Goal: Complete application form: Complete application form

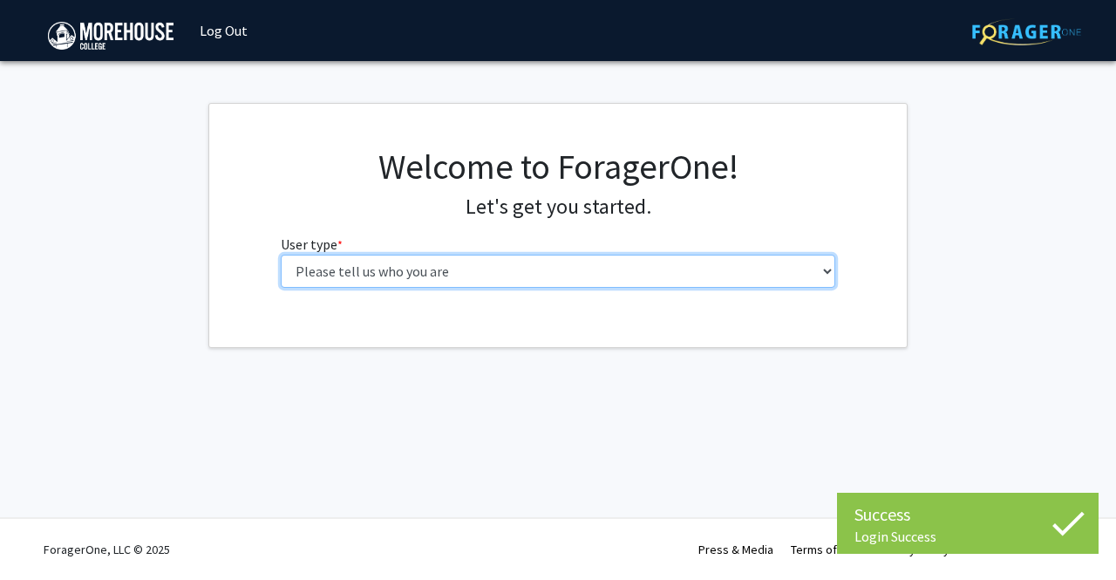
click at [652, 266] on select "Please tell us who you are Undergraduate Student Master's Student Doctoral Cand…" at bounding box center [558, 271] width 555 height 33
select select "1: undergrad"
click at [281, 255] on select "Please tell us who you are Undergraduate Student Master's Student Doctoral Cand…" at bounding box center [558, 271] width 555 height 33
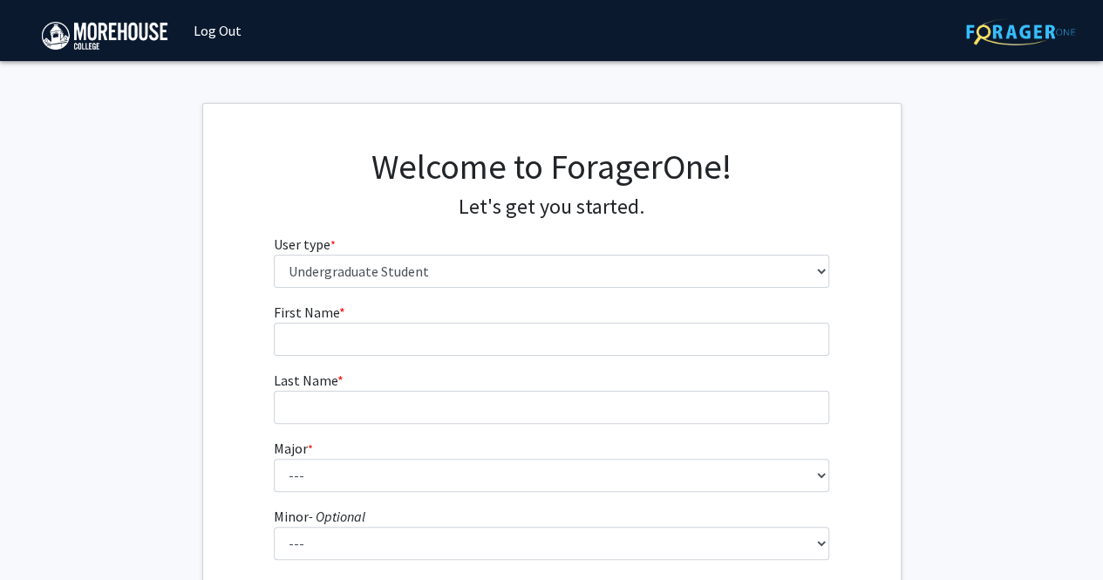
click at [602, 357] on form "First Name * required Last Name * required Major * required --- Africana Studie…" at bounding box center [551, 514] width 555 height 425
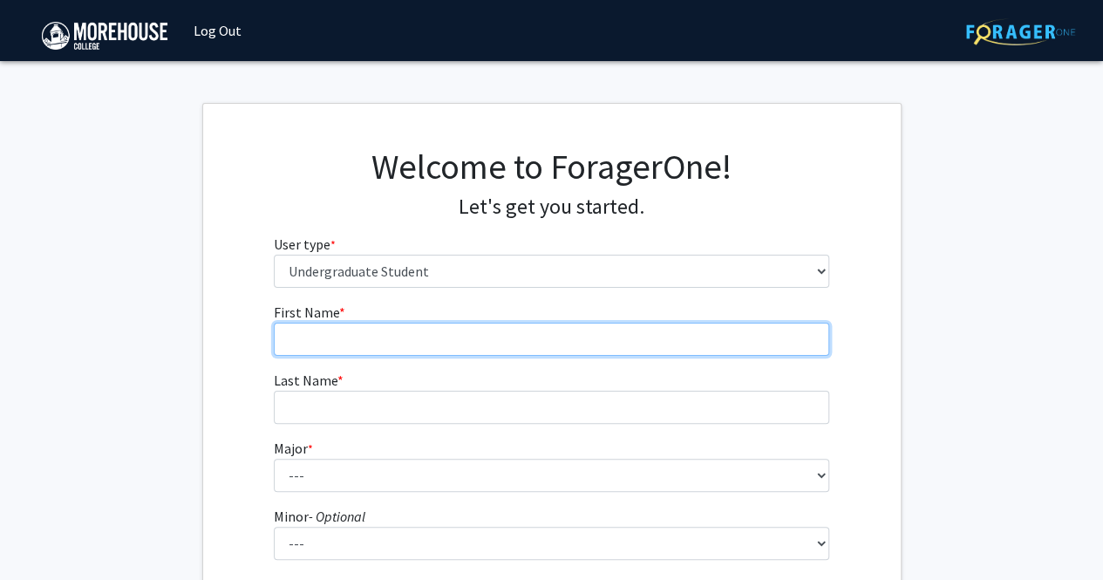
click at [598, 346] on input "First Name * required" at bounding box center [551, 339] width 555 height 33
type input "Mychael"
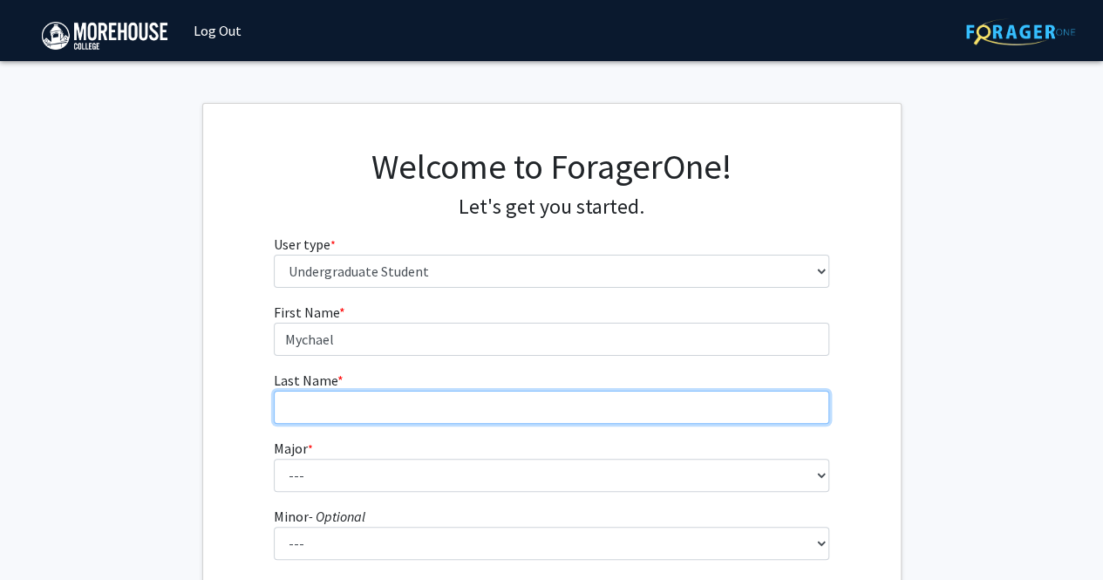
type input "Brown"
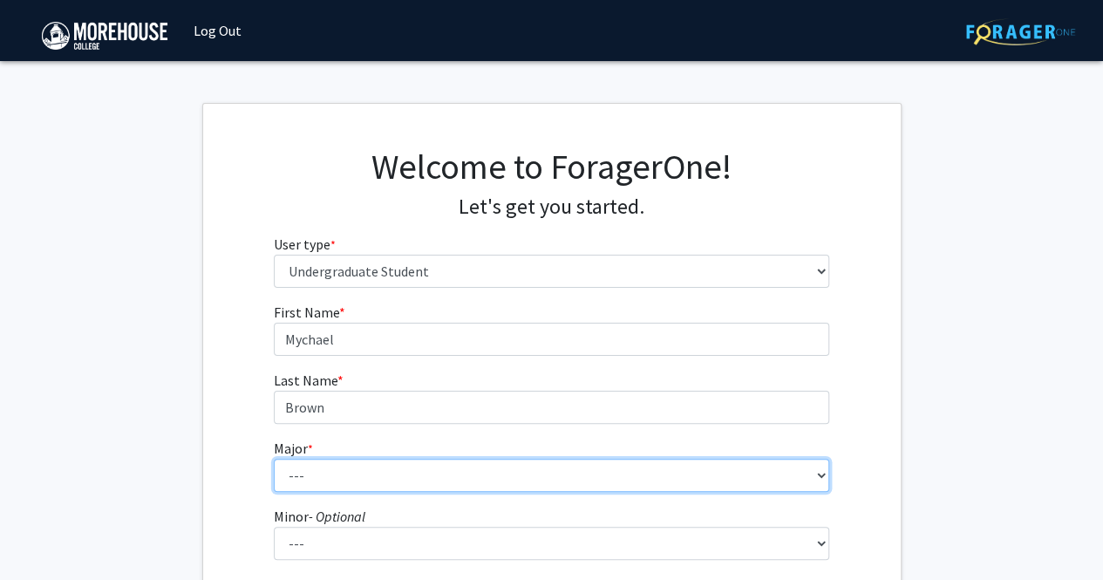
click at [417, 485] on select "--- Africana Studies Applied Physics Art History Art Studies Biology Business A…" at bounding box center [551, 475] width 555 height 33
click at [274, 459] on select "--- Africana Studies Applied Physics Art History Art Studies Biology Business A…" at bounding box center [551, 475] width 555 height 33
click at [392, 465] on select "--- Africana Studies Applied Physics Art History Art Studies Biology Business A…" at bounding box center [551, 475] width 555 height 33
select select "5: 2095"
click at [274, 459] on select "--- Africana Studies Applied Physics Art History Art Studies Biology Business A…" at bounding box center [551, 475] width 555 height 33
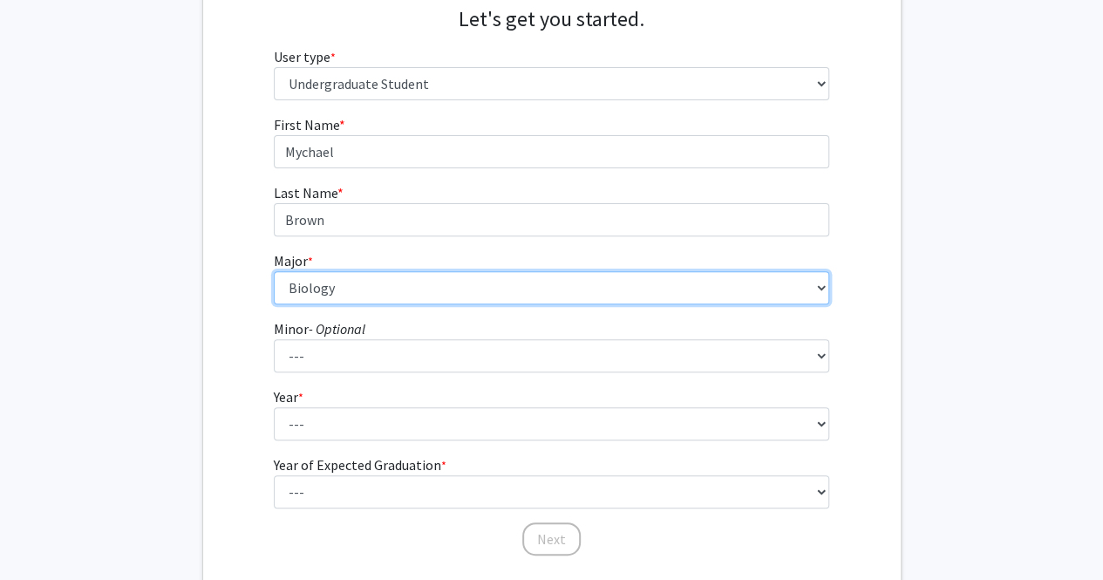
scroll to position [188, 0]
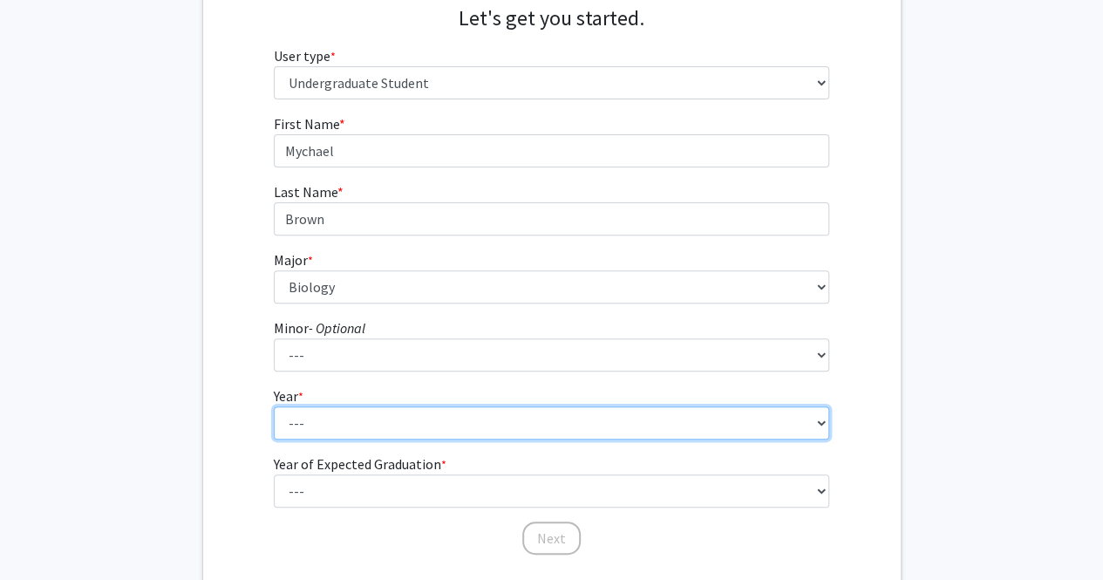
click at [385, 414] on select "--- First-year Sophomore Junior Senior Postbaccalaureate Certificate" at bounding box center [551, 422] width 555 height 33
select select "2: sophomore"
click at [274, 406] on select "--- First-year Sophomore Junior Senior Postbaccalaureate Certificate" at bounding box center [551, 422] width 555 height 33
click at [375, 435] on select "--- First-year Sophomore Junior Senior Postbaccalaureate Certificate" at bounding box center [551, 422] width 555 height 33
click at [274, 406] on select "--- First-year Sophomore Junior Senior Postbaccalaureate Certificate" at bounding box center [551, 422] width 555 height 33
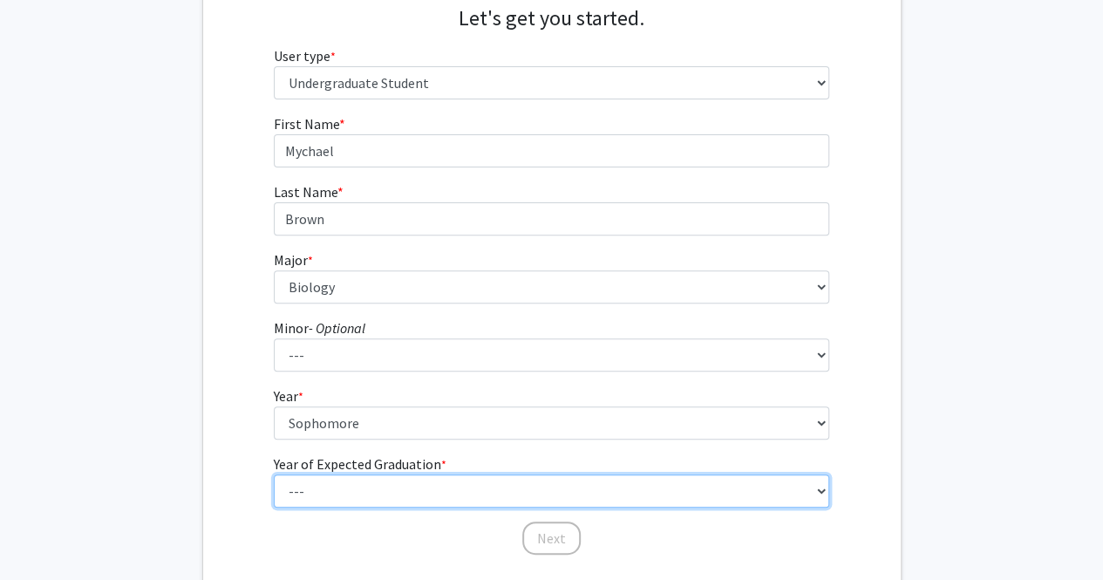
click at [357, 486] on select "--- 2025 2026 2027 2028 2029 2030 2031 2032 2033 2034" at bounding box center [551, 490] width 555 height 33
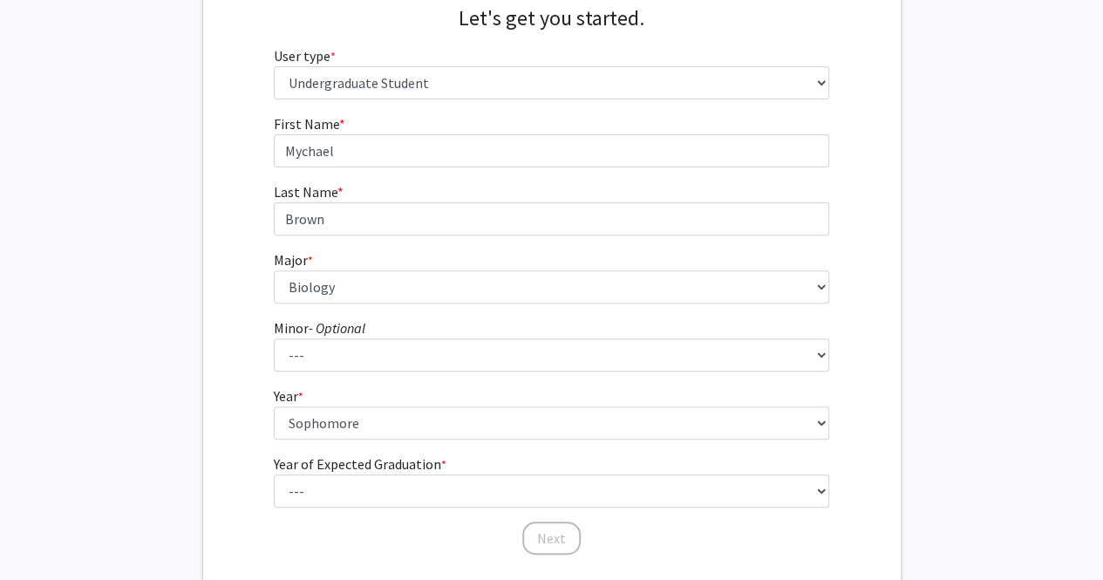
click at [202, 486] on fg-card "Welcome to ForagerOne! Let's get you started. User type * required Please tell …" at bounding box center [551, 259] width 699 height 688
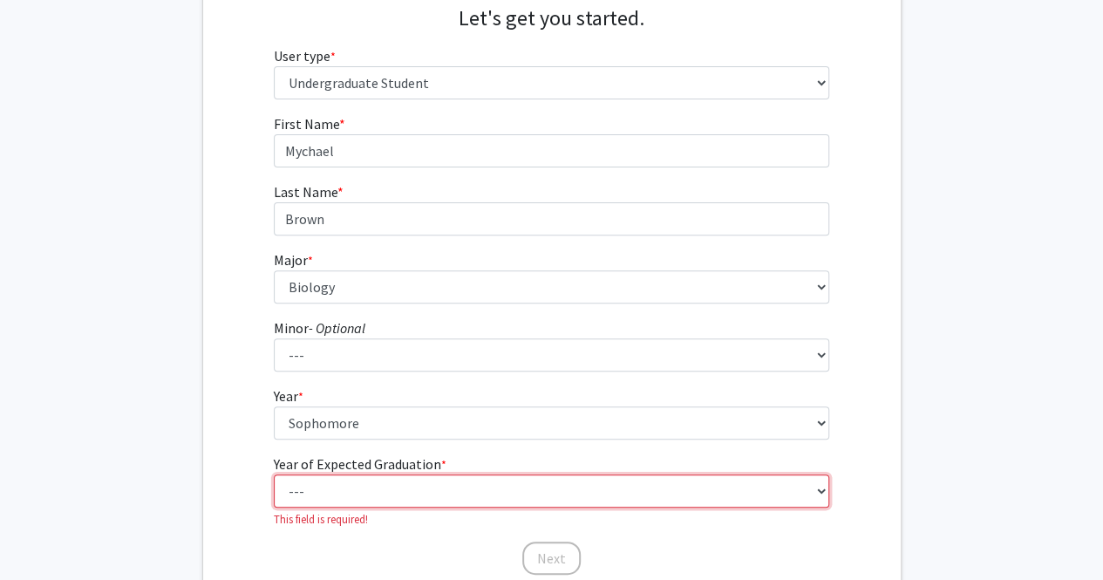
click at [310, 493] on select "--- 2025 2026 2027 2028 2029 2030 2031 2032 2033 2034" at bounding box center [551, 490] width 555 height 33
select select "4: 2028"
click at [274, 474] on select "--- 2025 2026 2027 2028 2029 2030 2031 2032 2033 2034" at bounding box center [551, 490] width 555 height 33
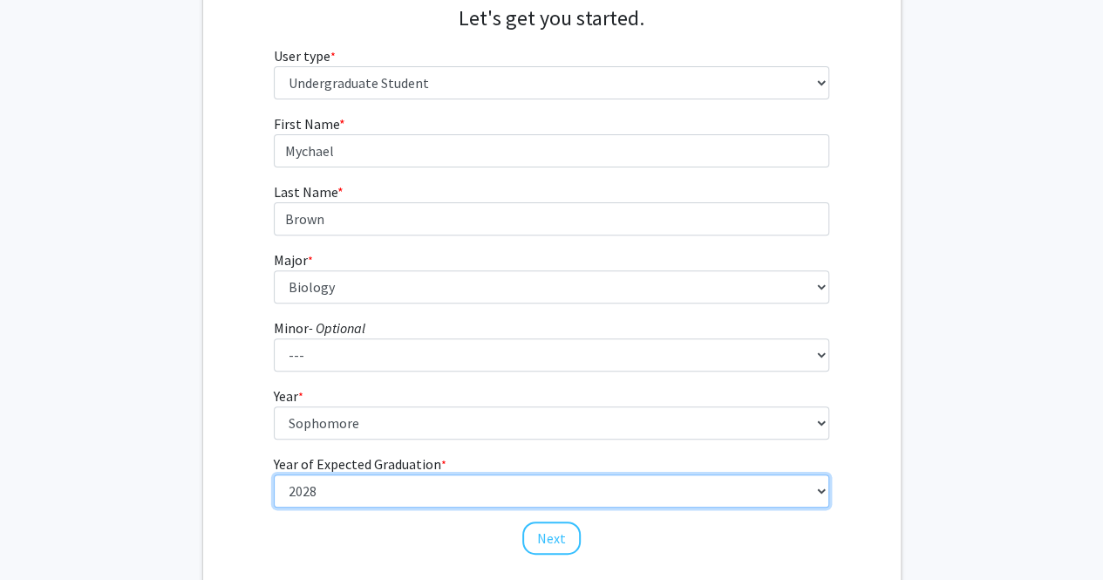
scroll to position [310, 0]
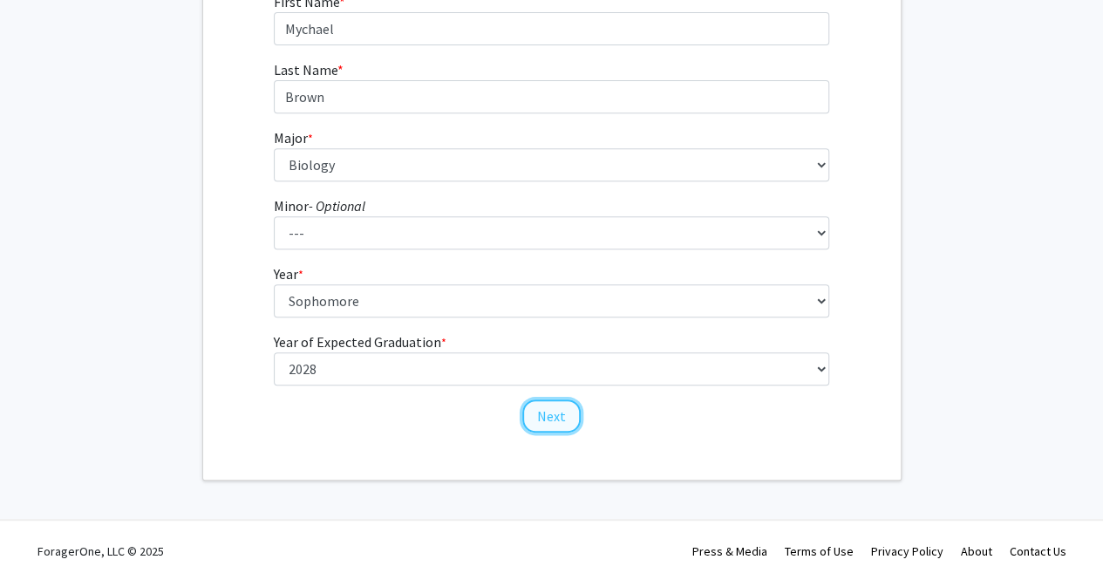
click at [566, 425] on button "Next" at bounding box center [551, 415] width 58 height 33
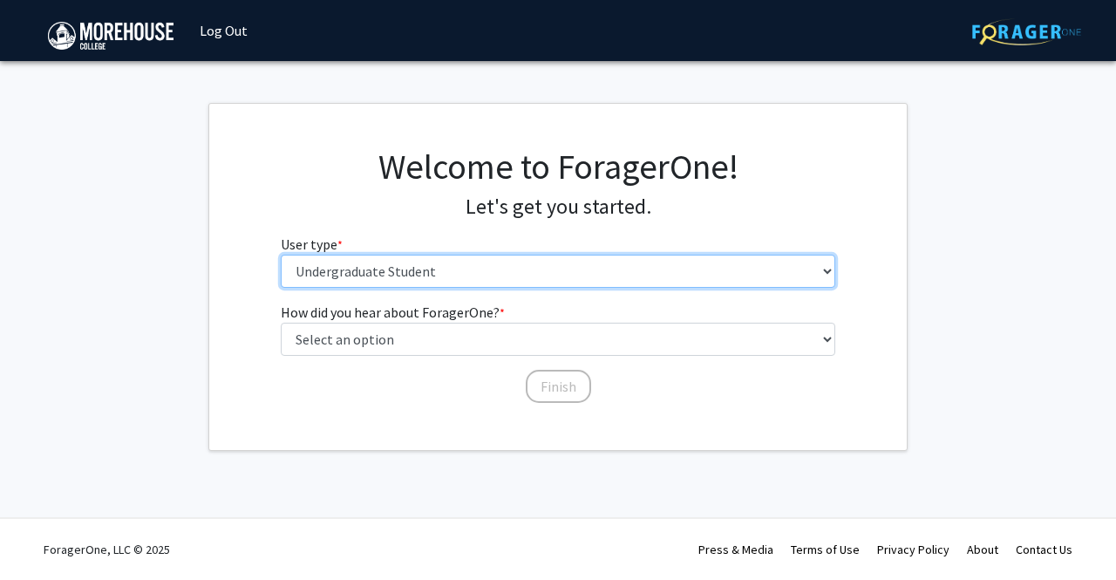
click at [497, 275] on select "Please tell us who you are Undergraduate Student Master's Student Doctoral Cand…" at bounding box center [558, 271] width 555 height 33
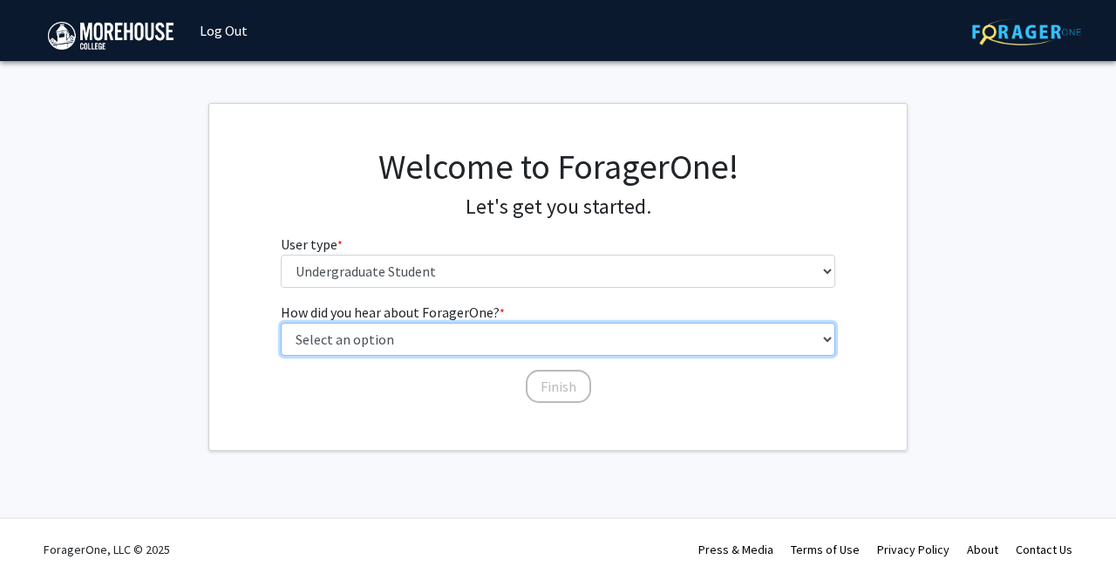
click at [493, 337] on select "Select an option Peer/student recommendation Faculty/staff recommendation Unive…" at bounding box center [558, 339] width 555 height 33
select select "2: faculty_recommendation"
click at [281, 323] on select "Select an option Peer/student recommendation Faculty/staff recommendation Unive…" at bounding box center [558, 339] width 555 height 33
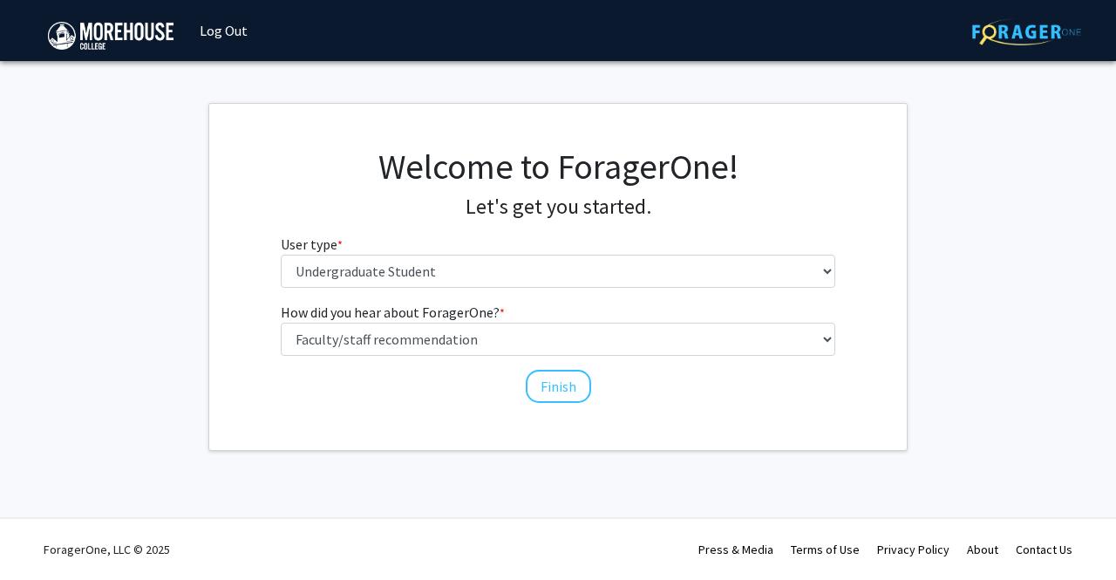
click at [525, 389] on div "How did you hear about ForagerOne? * required Select an option Peer/student rec…" at bounding box center [558, 353] width 581 height 103
click at [543, 386] on button "Finish" at bounding box center [558, 386] width 65 height 33
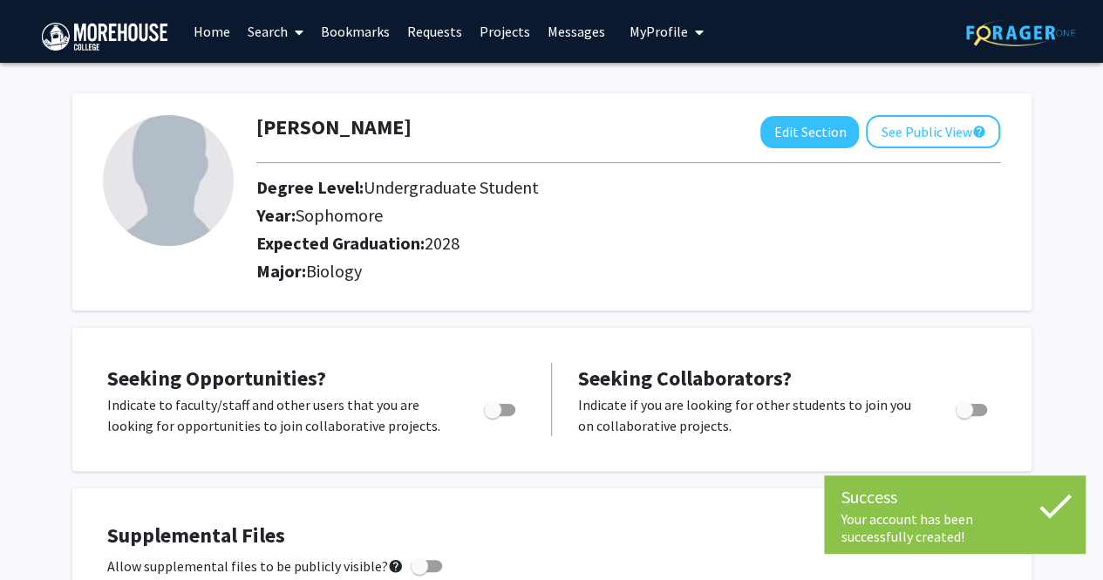
scroll to position [3, 0]
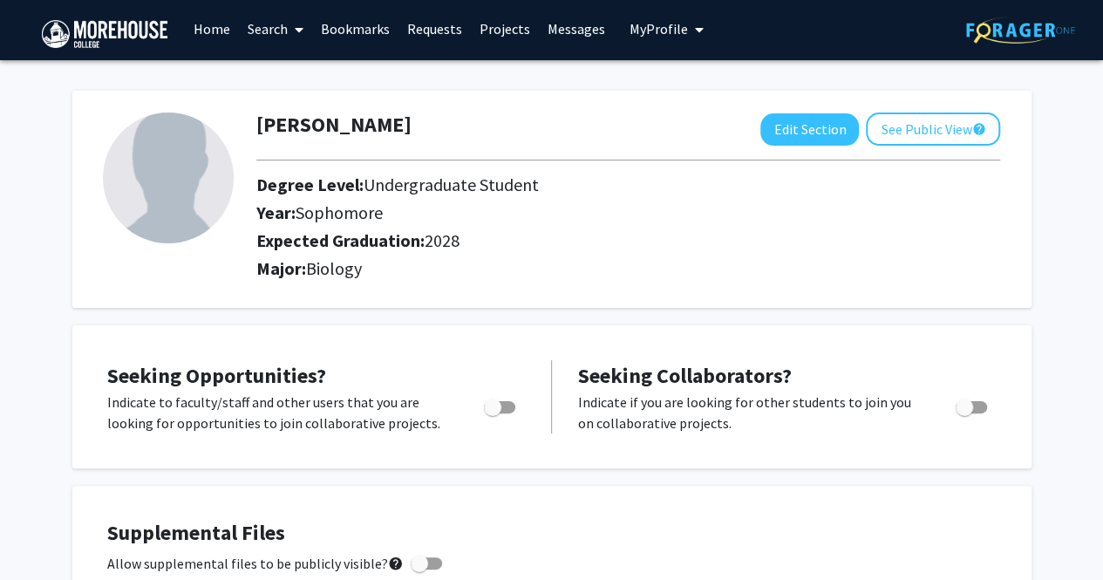
drag, startPoint x: 1103, startPoint y: 0, endPoint x: 755, endPoint y: 82, distance: 357.4
click at [755, 82] on div "[PERSON_NAME] Edit Section See Public View help Degree Level: Undergraduate Stu…" at bounding box center [551, 190] width 959 height 235
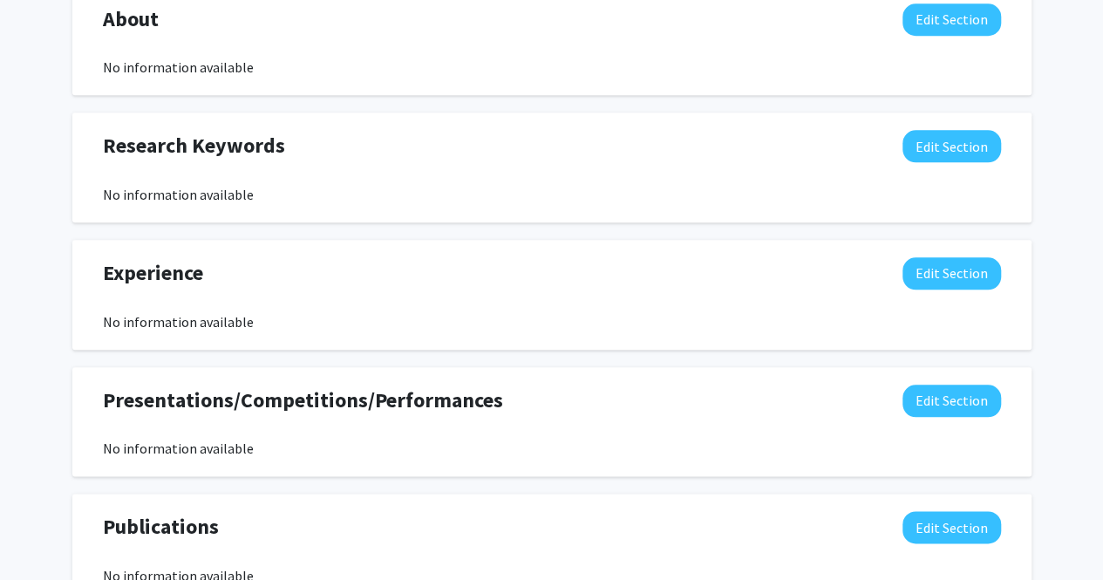
scroll to position [0, 0]
